Goal: Find specific page/section: Find specific page/section

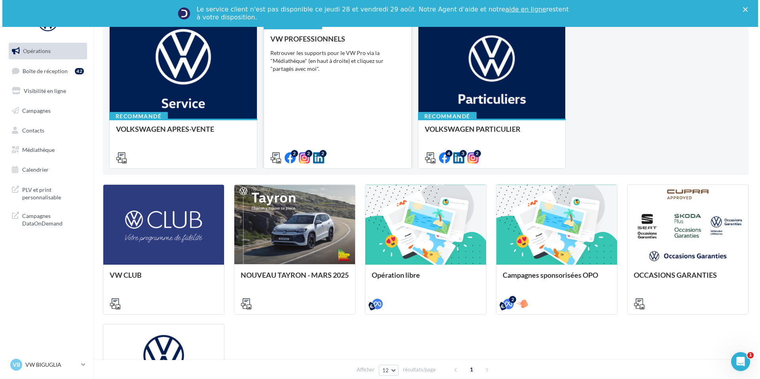
scroll to position [98, 0]
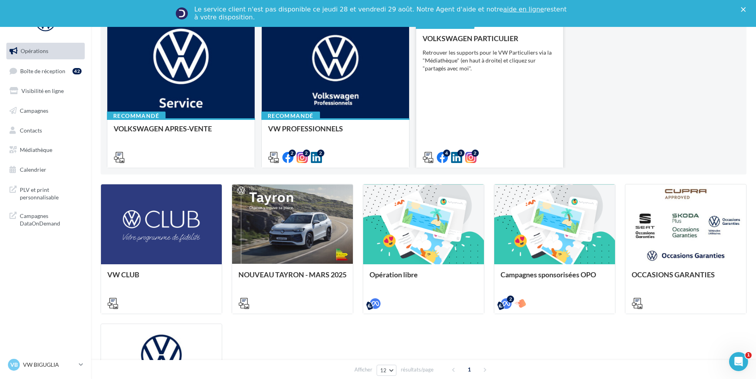
click at [478, 42] on span "VOLKSWAGEN PARTICULIER" at bounding box center [470, 38] width 96 height 9
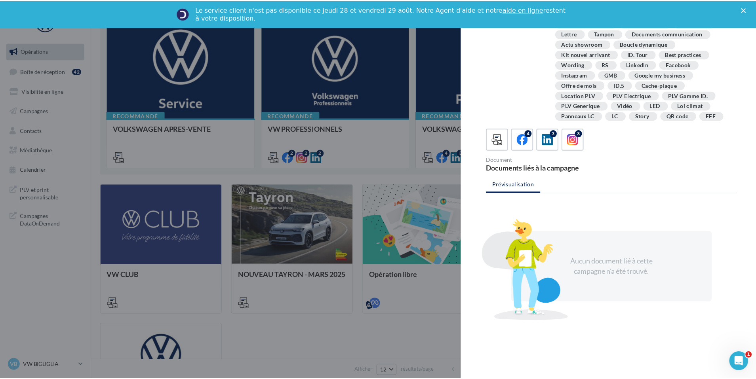
scroll to position [144, 0]
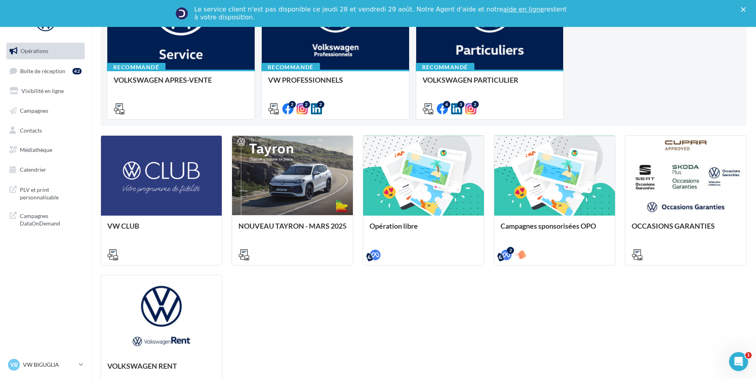
scroll to position [0, 0]
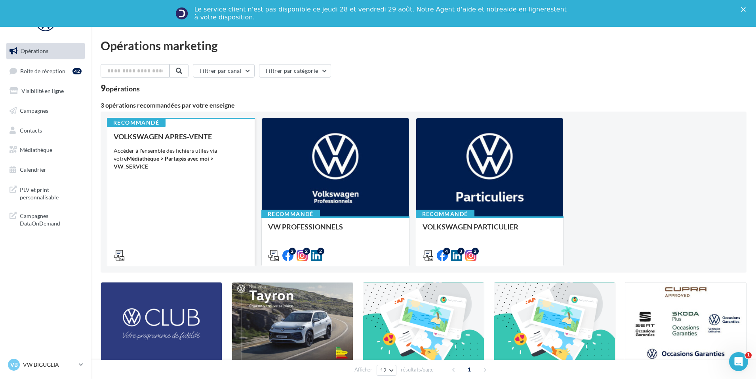
click at [168, 154] on div "Accéder à l'ensemble des fichiers utiles via votre Médiathèque > Partagés avec …" at bounding box center [181, 159] width 135 height 24
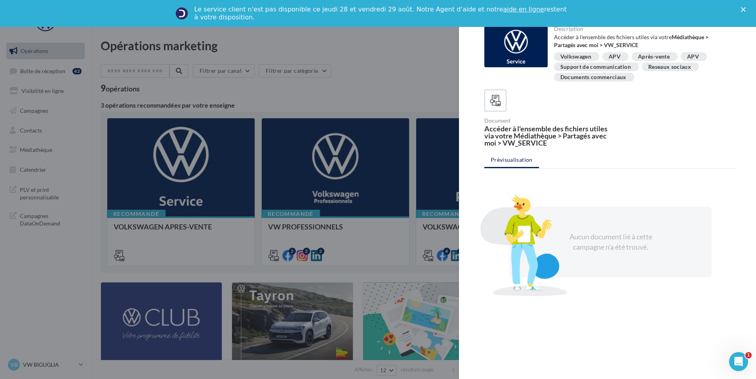
click at [260, 189] on div at bounding box center [378, 189] width 756 height 379
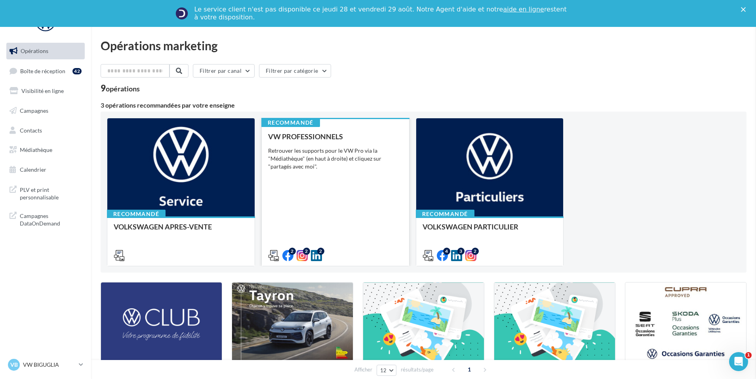
click at [327, 182] on div "VW PROFESSIONNELS Retrouver les supports pour le VW Pro via la "Médiathèque" (e…" at bounding box center [335, 196] width 135 height 126
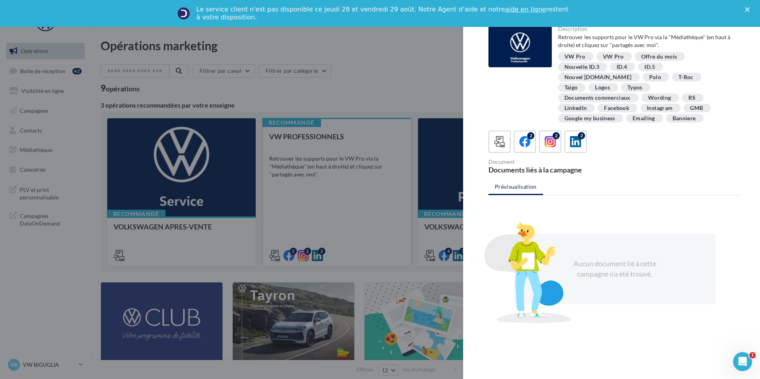
click at [327, 183] on div at bounding box center [380, 189] width 760 height 379
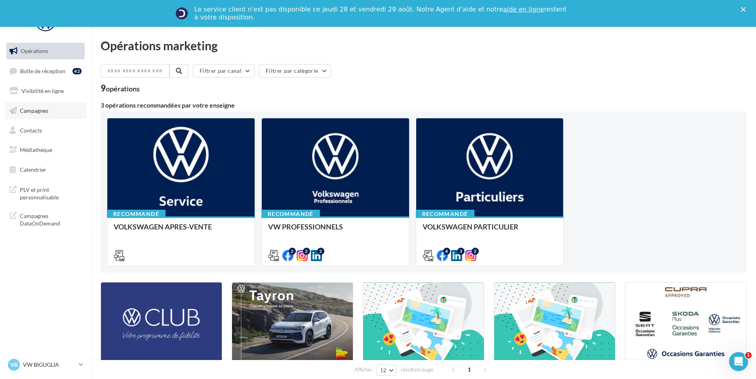
click at [28, 108] on span "Campagnes" at bounding box center [34, 110] width 29 height 7
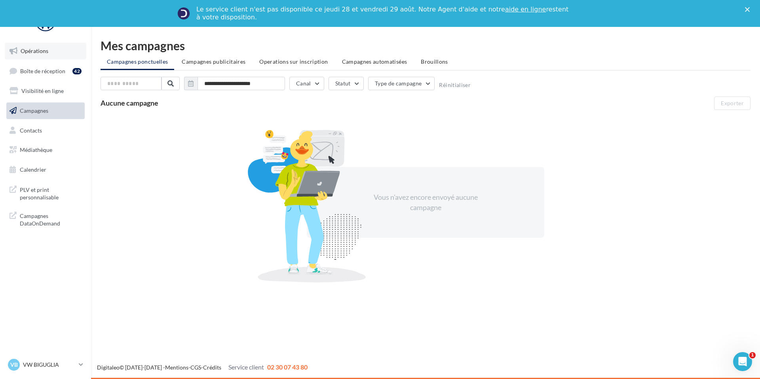
click at [45, 59] on link "Opérations" at bounding box center [46, 51] width 82 height 17
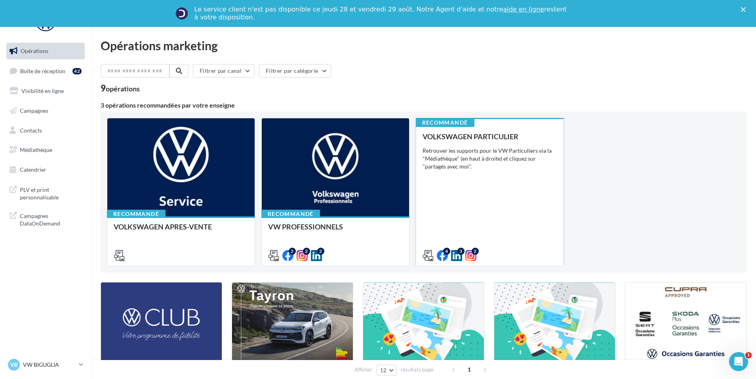
click at [502, 169] on div "Retrouver les supports pour le VW Particuliers via la "Médiathèque" (en haut à …" at bounding box center [489, 159] width 135 height 24
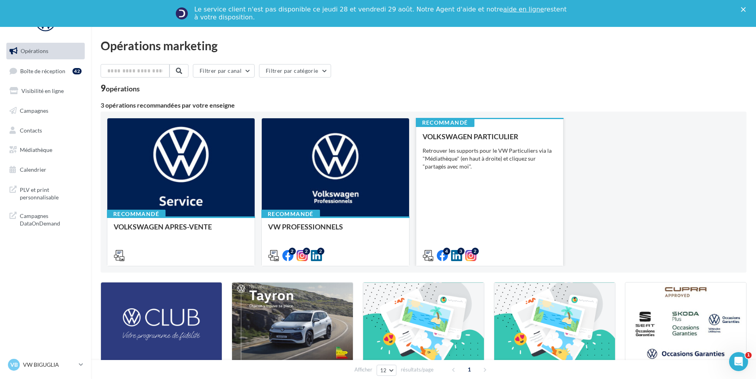
click at [454, 152] on div "Retrouver les supports pour le VW Particuliers via la "Médiathèque" (en haut à …" at bounding box center [489, 159] width 135 height 24
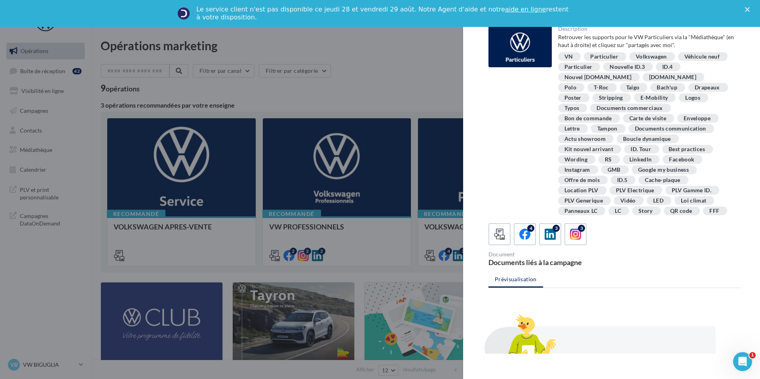
click at [382, 181] on div at bounding box center [380, 189] width 760 height 379
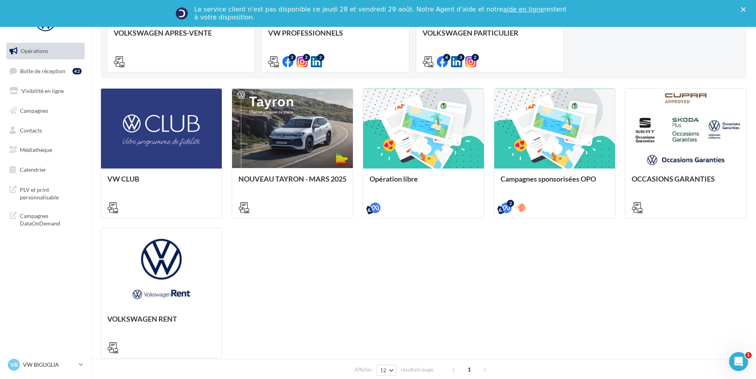
scroll to position [124, 0]
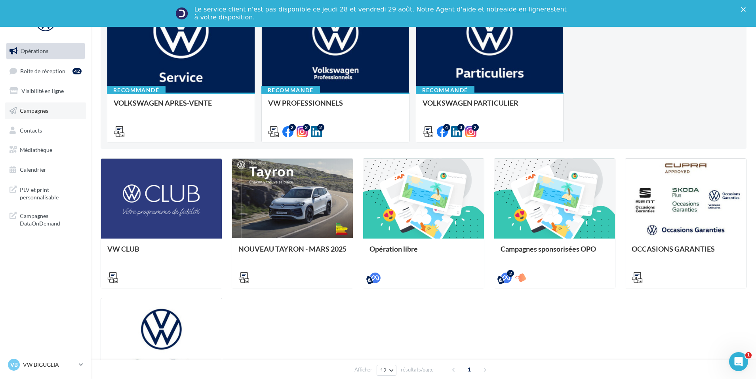
click at [58, 112] on link "Campagnes" at bounding box center [46, 111] width 82 height 17
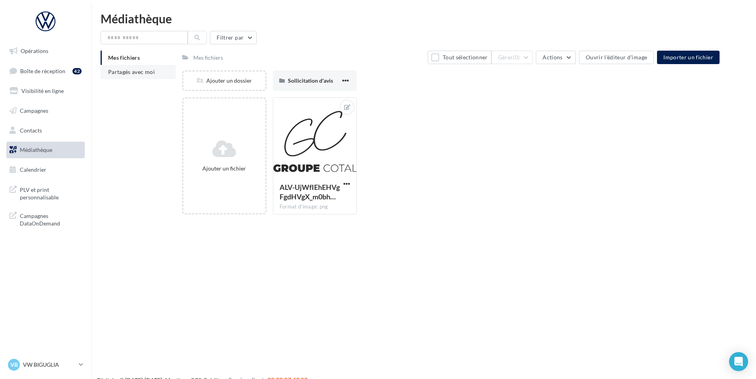
click at [150, 74] on span "Partagés avec moi" at bounding box center [131, 71] width 47 height 7
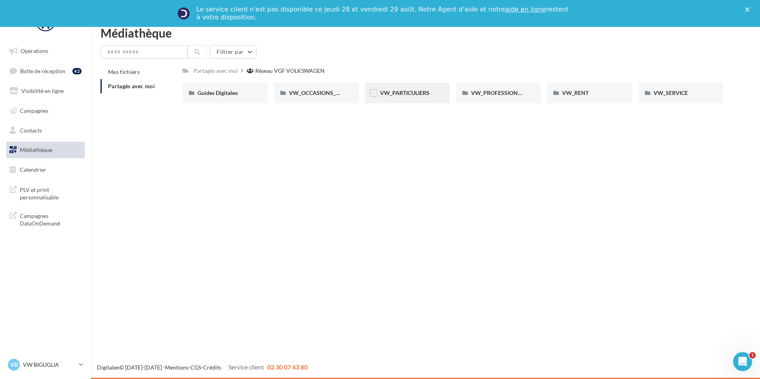
click at [405, 87] on div "VW_PARTICULIERS" at bounding box center [407, 93] width 85 height 21
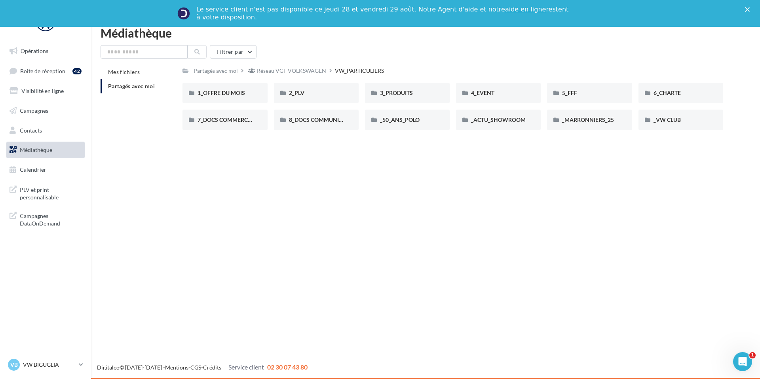
click at [408, 105] on div "1_OFFRE DU MOIS 1_OFFRE DU MOIS 2_PLV 2_PLV 3_PRODUITS 3_PRODUITS 4_EVENT 4_EVE…" at bounding box center [455, 110] width 547 height 54
click at [408, 90] on span "3_PRODUITS" at bounding box center [396, 92] width 33 height 7
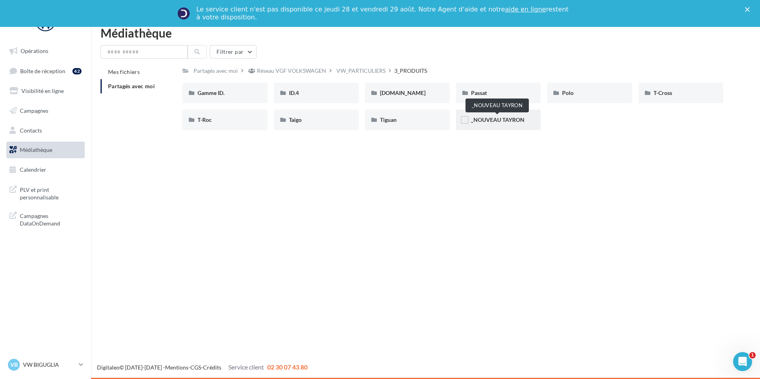
click at [499, 120] on span "_NOUVEAU TAYRON" at bounding box center [497, 119] width 53 height 7
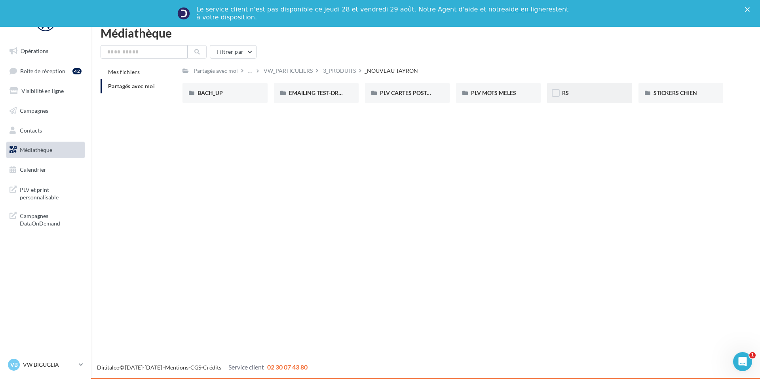
click at [582, 93] on div "RS" at bounding box center [589, 93] width 55 height 8
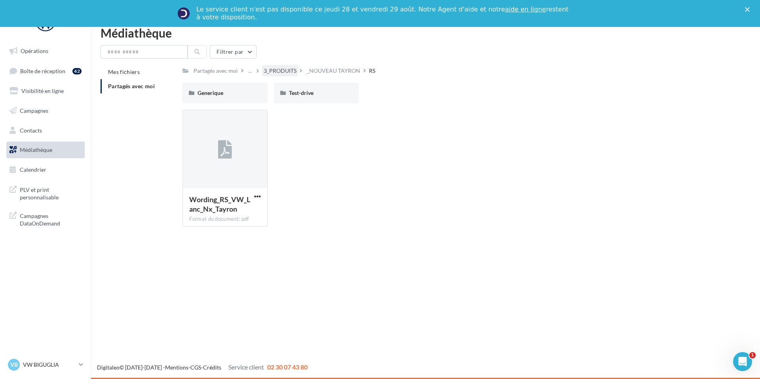
click at [280, 72] on div "3_PRODUITS" at bounding box center [280, 71] width 33 height 8
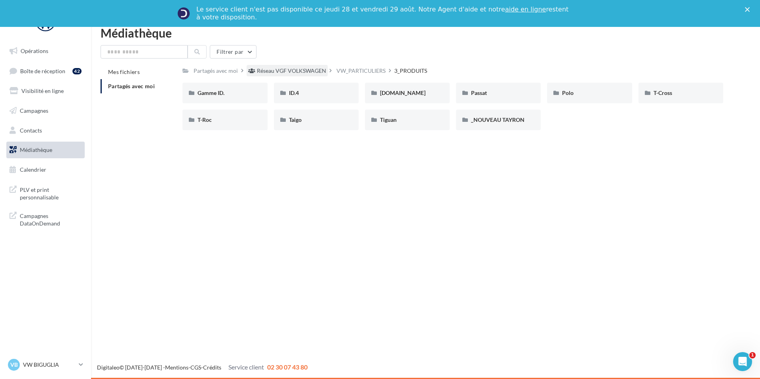
click at [273, 72] on div "Réseau VGF VOLKSWAGEN" at bounding box center [291, 71] width 69 height 8
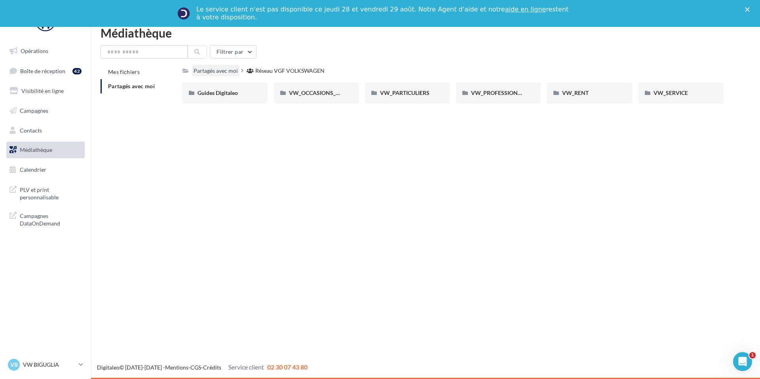
click at [223, 72] on div "Partagés avec moi" at bounding box center [216, 71] width 44 height 8
click at [397, 95] on span "VW_PARTICULIERS" at bounding box center [404, 92] width 49 height 7
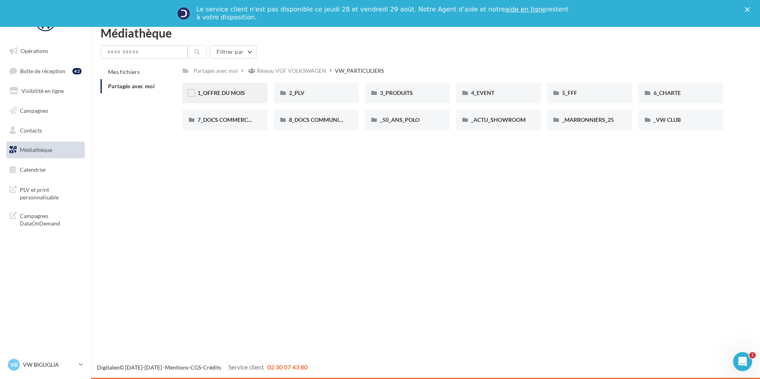
click at [253, 97] on div "1_OFFRE DU MOIS" at bounding box center [224, 93] width 85 height 21
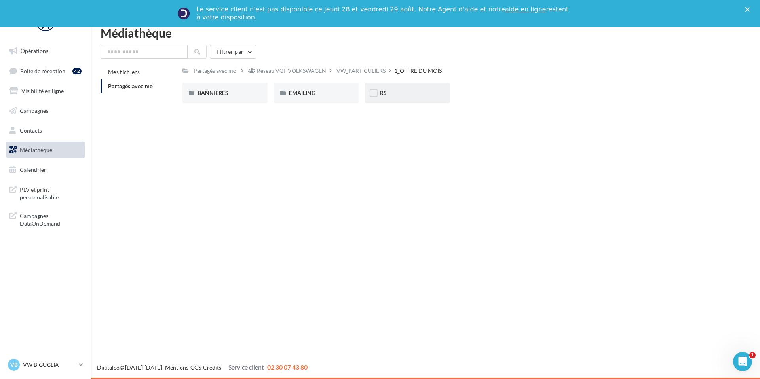
click at [430, 95] on div "RS" at bounding box center [407, 93] width 55 height 8
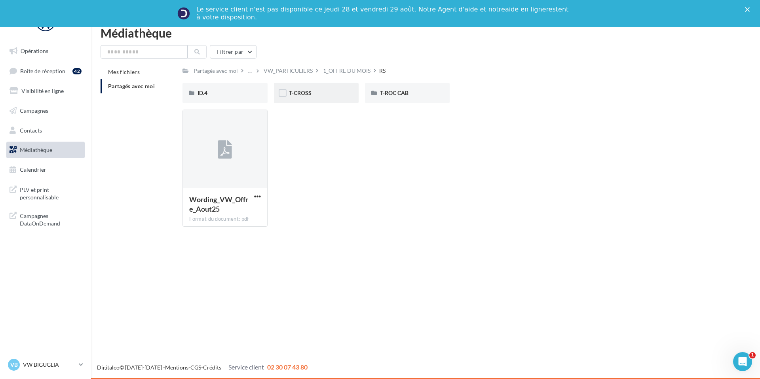
click at [299, 97] on div "T-CROSS" at bounding box center [316, 93] width 85 height 21
